Goal: Task Accomplishment & Management: Manage account settings

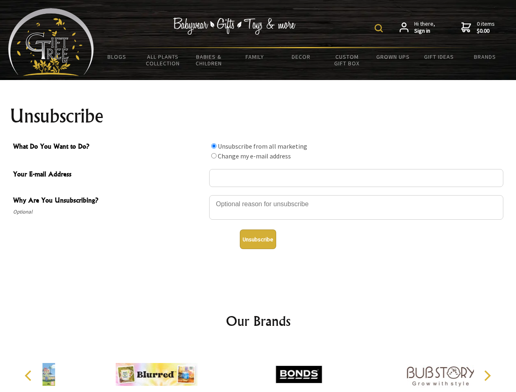
click at [380, 28] on img at bounding box center [378, 28] width 8 height 8
click at [258, 195] on div at bounding box center [356, 208] width 294 height 29
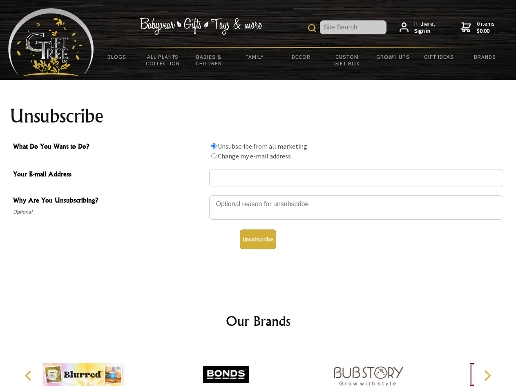
click at [213, 146] on input "What Do You Want to Do?" at bounding box center [213, 145] width 5 height 5
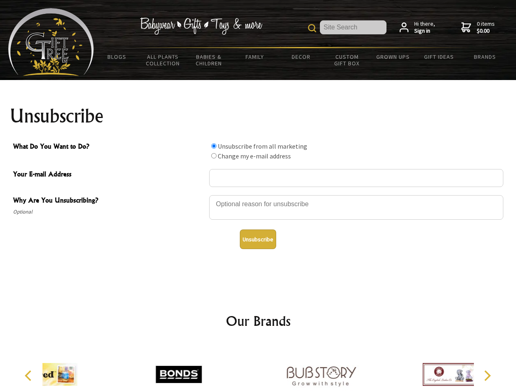
click at [213, 156] on input "What Do You Want to Do?" at bounding box center [213, 155] width 5 height 5
radio input "true"
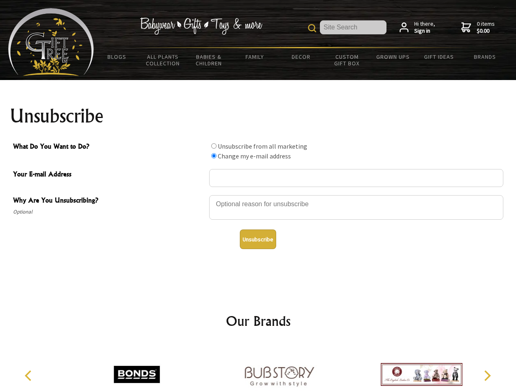
click at [258, 239] on button "Unsubscribe" at bounding box center [258, 239] width 36 height 20
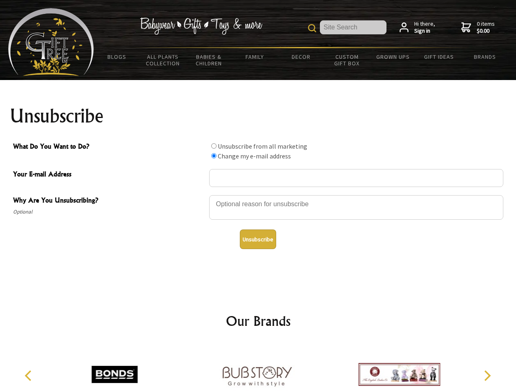
click at [258, 368] on img at bounding box center [257, 374] width 82 height 61
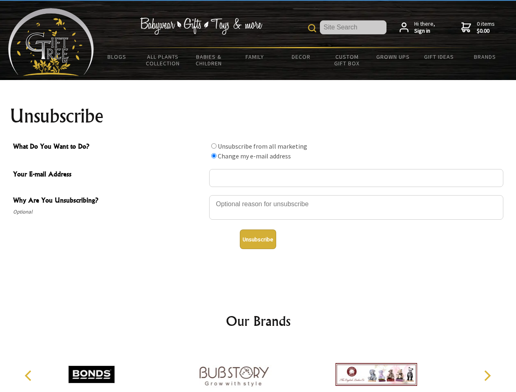
click at [29, 376] on icon "Previous" at bounding box center [29, 375] width 11 height 11
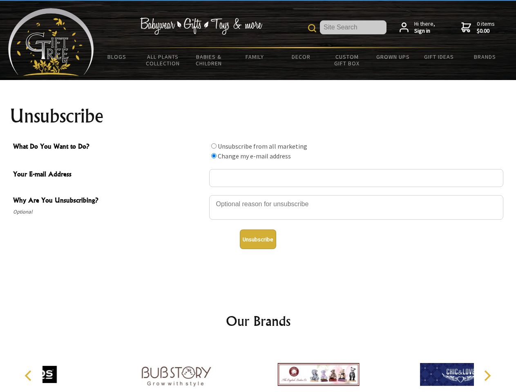
click at [487, 376] on icon "Next" at bounding box center [486, 375] width 11 height 11
